Goal: Task Accomplishment & Management: Manage account settings

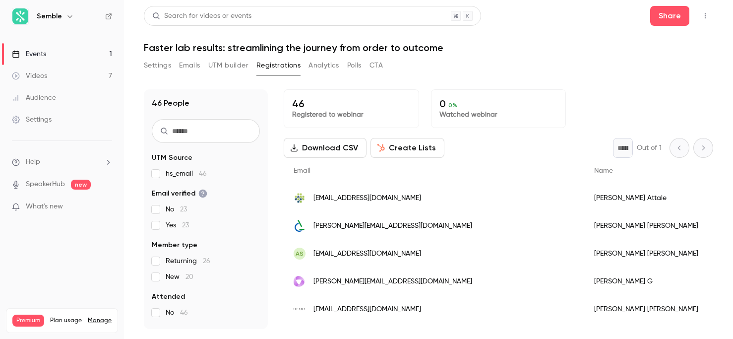
click at [322, 47] on h1 "Faster lab results: streamlining the journey from order to outcome" at bounding box center [428, 48] width 569 height 12
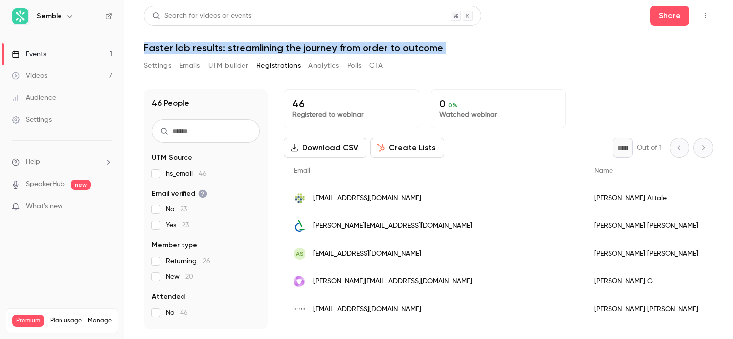
click at [322, 47] on h1 "Faster lab results: streamlining the journey from order to outcome" at bounding box center [428, 48] width 569 height 12
copy div "Faster lab results: streamlining the journey from order to outcome Settings Ema…"
click at [159, 66] on button "Settings" at bounding box center [157, 66] width 27 height 16
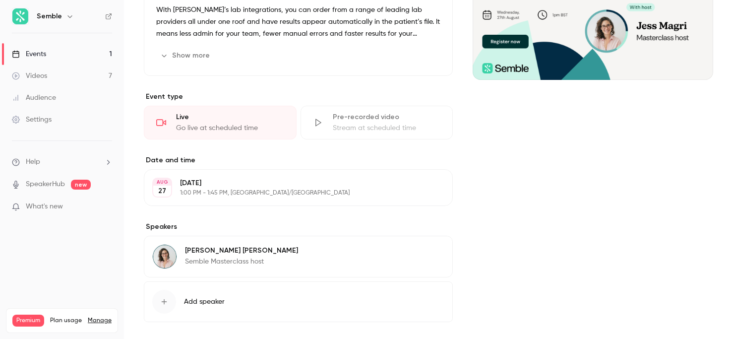
click at [198, 62] on button "Show more" at bounding box center [186, 56] width 60 height 16
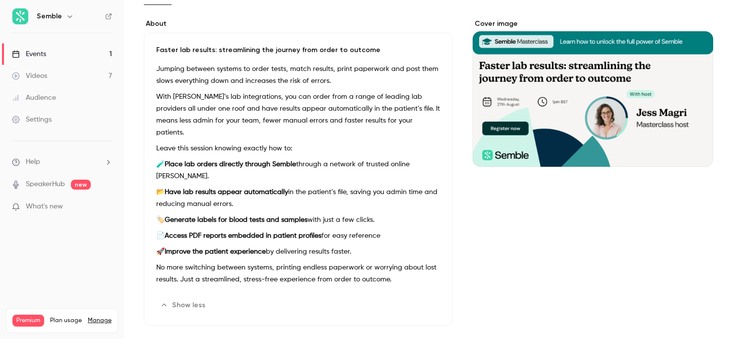
scroll to position [79, 0]
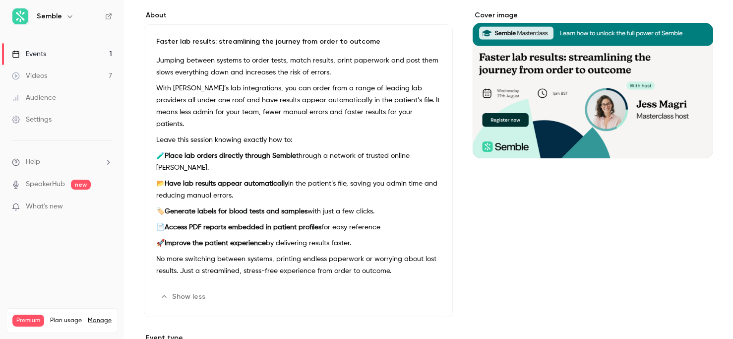
click at [415, 293] on icon "button" at bounding box center [413, 297] width 8 height 8
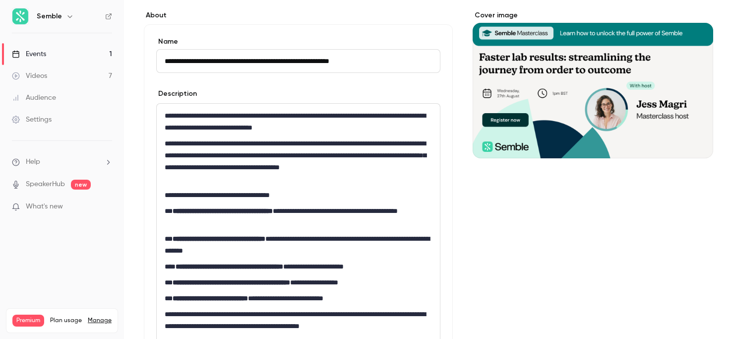
click at [390, 284] on p "**********" at bounding box center [298, 282] width 267 height 12
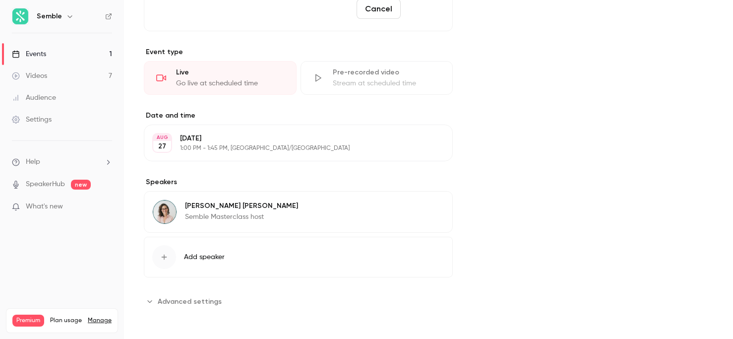
click at [430, 8] on button "Save" at bounding box center [423, 9] width 36 height 20
